Goal: Information Seeking & Learning: Learn about a topic

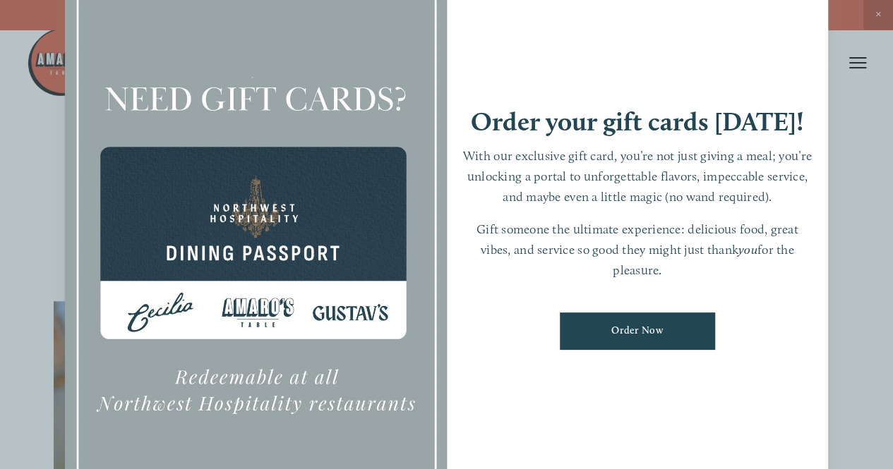
click at [833, 123] on div at bounding box center [446, 234] width 893 height 469
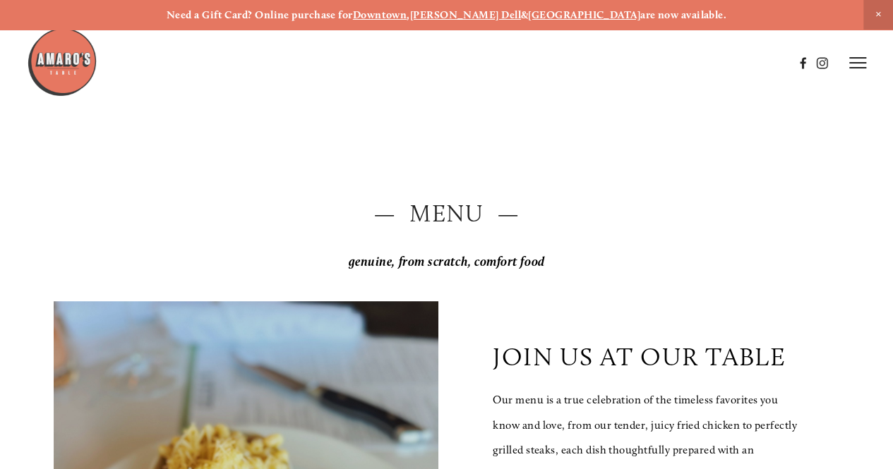
click at [407, 9] on strong "Downtown" at bounding box center [380, 14] width 54 height 13
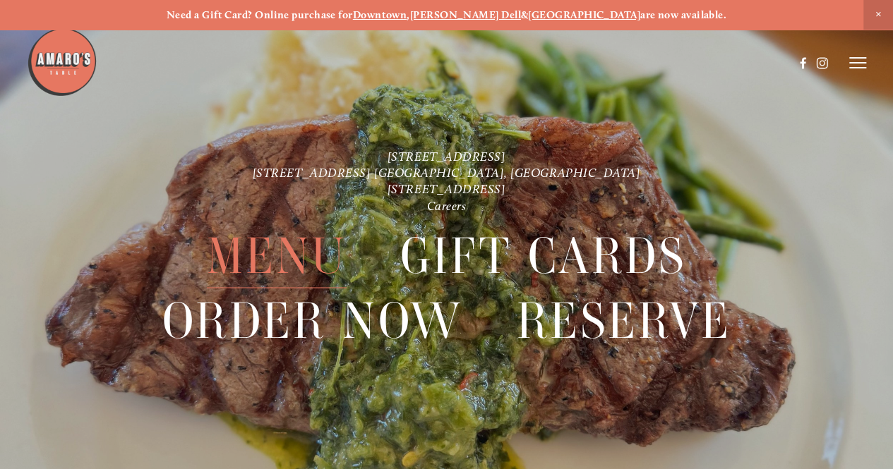
click at [251, 265] on span "Menu" at bounding box center [277, 255] width 140 height 65
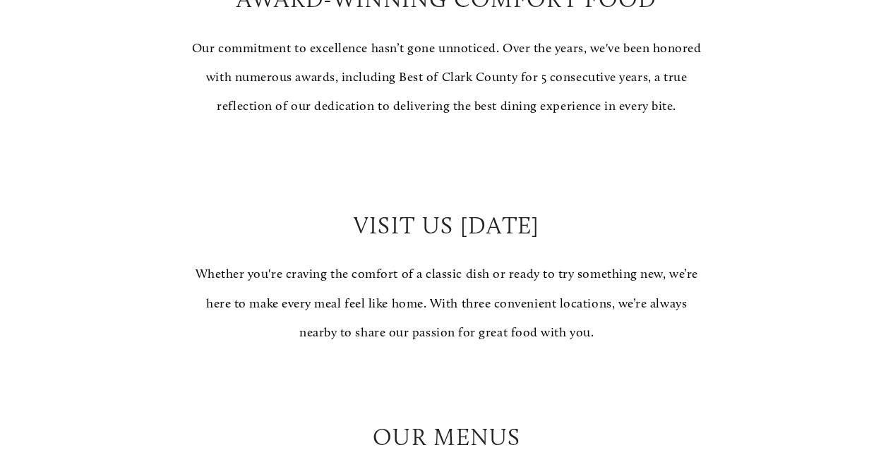
scroll to position [1129, 0]
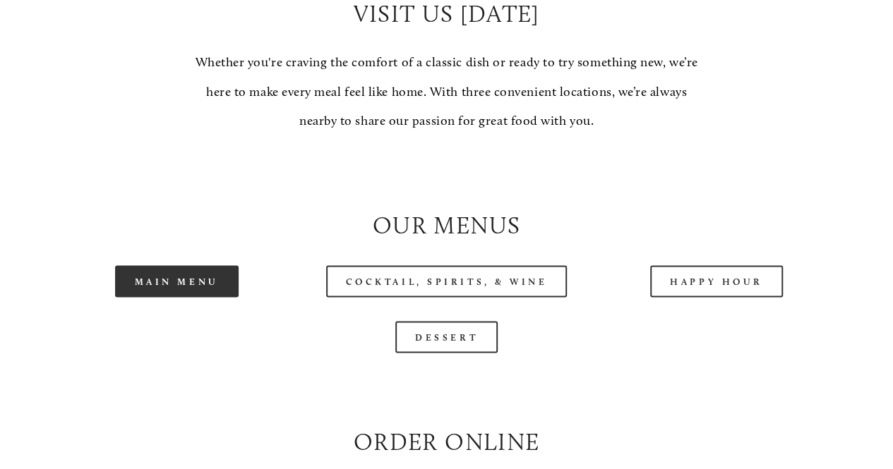
click at [165, 297] on link "Main Menu" at bounding box center [176, 281] width 123 height 32
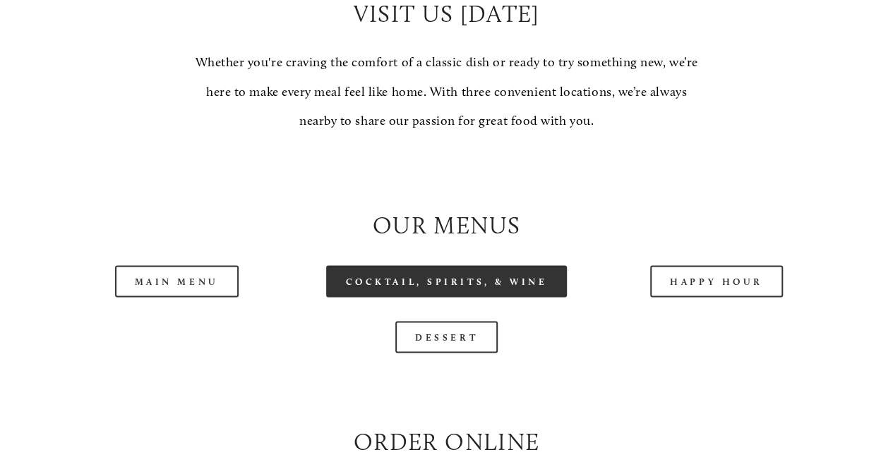
click at [480, 297] on link "Cocktail, Spirits, & Wine" at bounding box center [446, 281] width 241 height 32
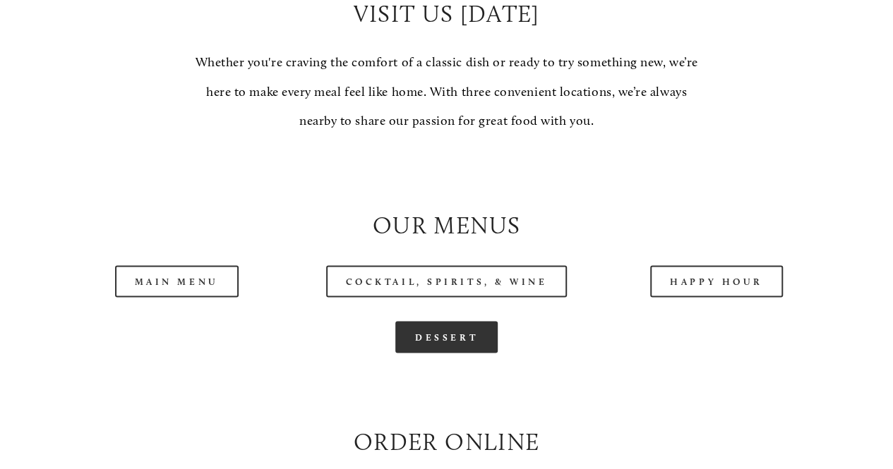
click at [471, 353] on link "Dessert" at bounding box center [446, 337] width 102 height 32
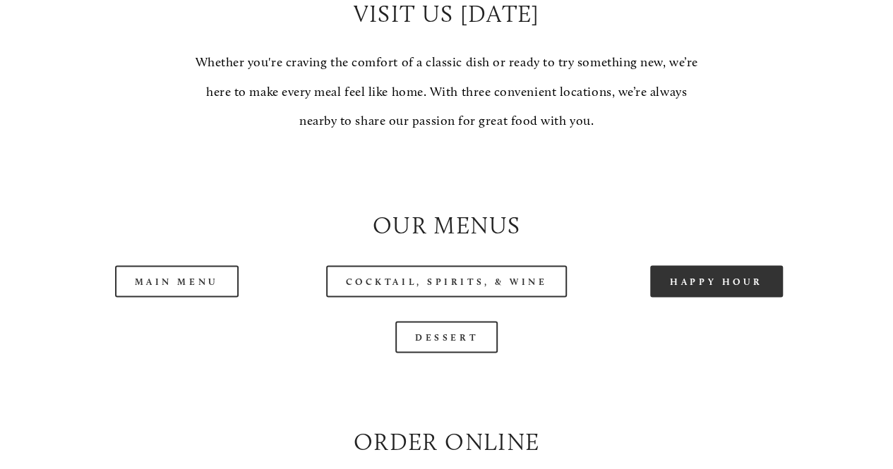
click at [679, 297] on link "Happy Hour" at bounding box center [716, 281] width 133 height 32
click at [692, 297] on link "Happy Hour" at bounding box center [716, 281] width 133 height 32
